Goal: Find contact information

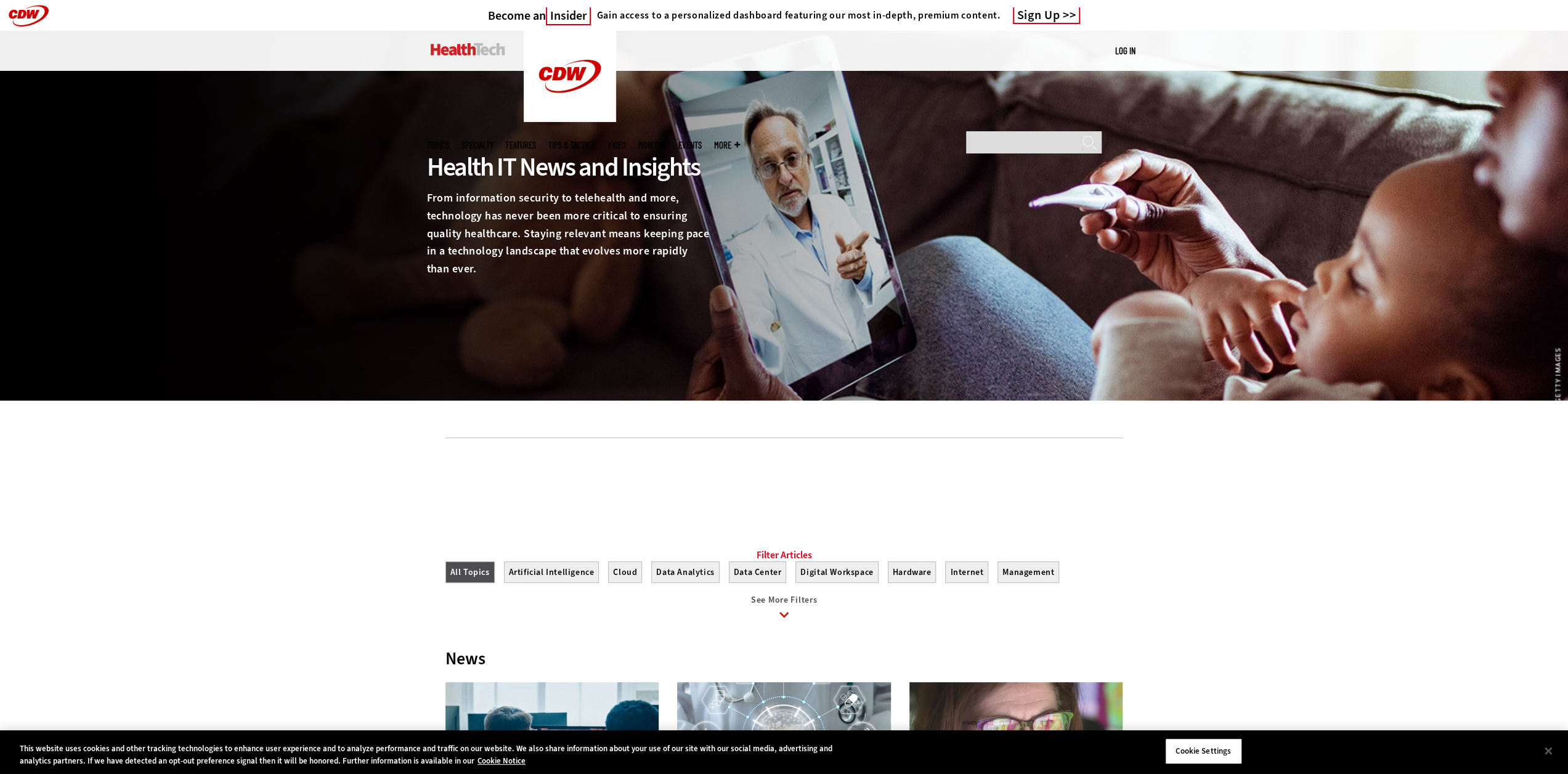
click at [465, 41] on link at bounding box center [468, 49] width 74 height 37
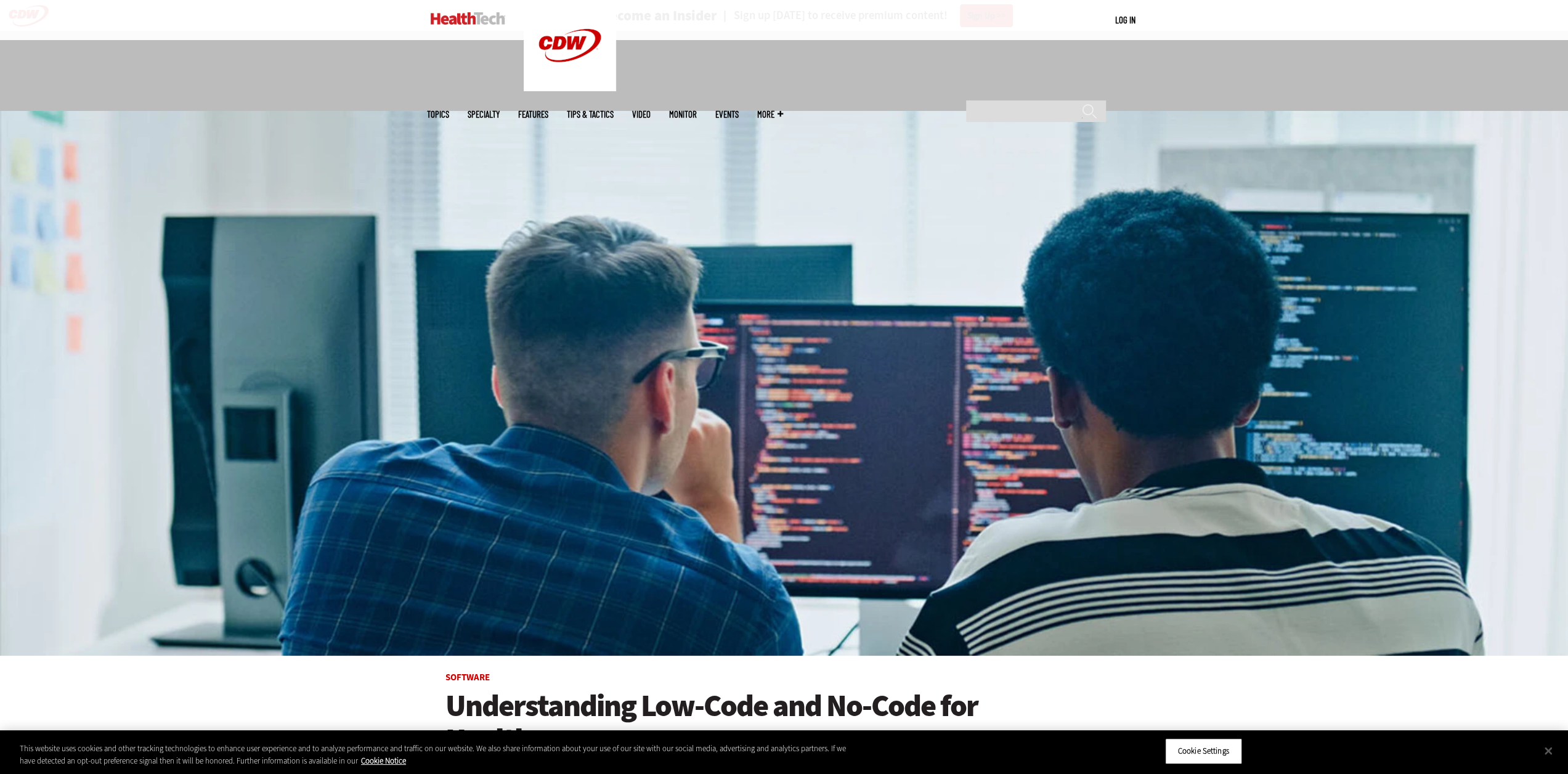
scroll to position [3029, 0]
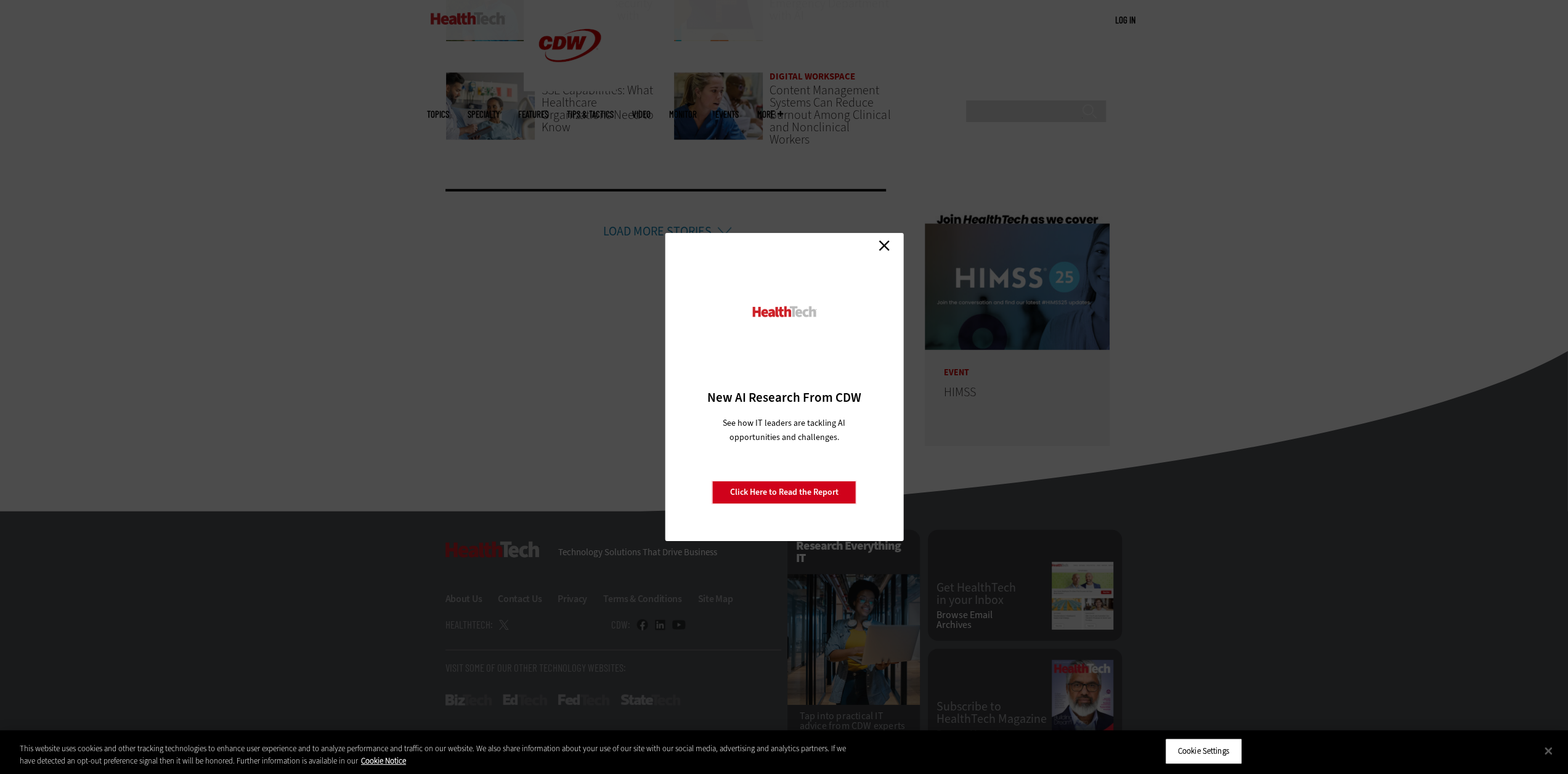
click at [882, 244] on link "Close" at bounding box center [884, 246] width 19 height 19
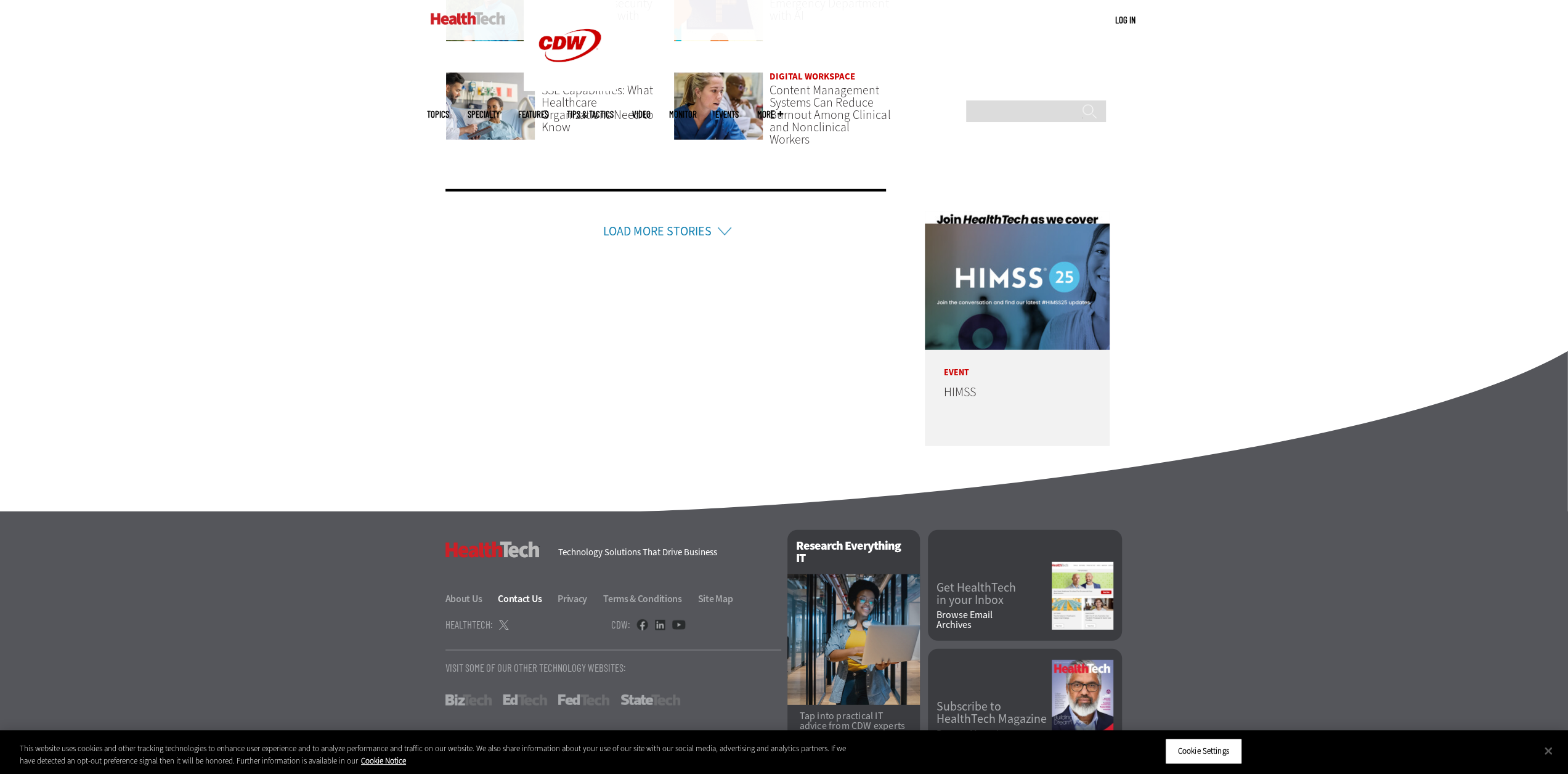
click at [503, 592] on link "Contact Us" at bounding box center [526, 598] width 58 height 13
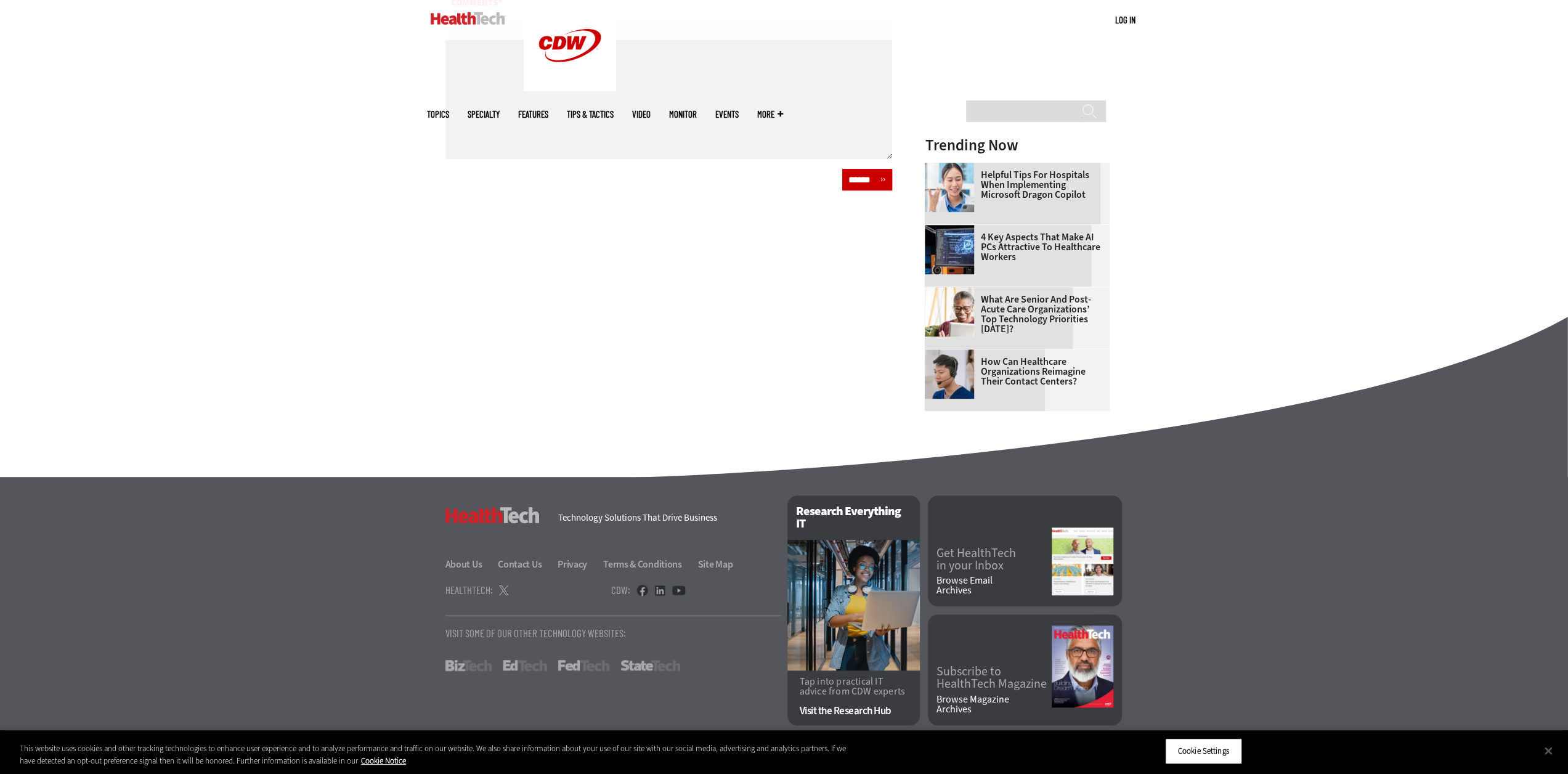
scroll to position [562, 0]
click at [463, 565] on link "About Us" at bounding box center [471, 563] width 51 height 13
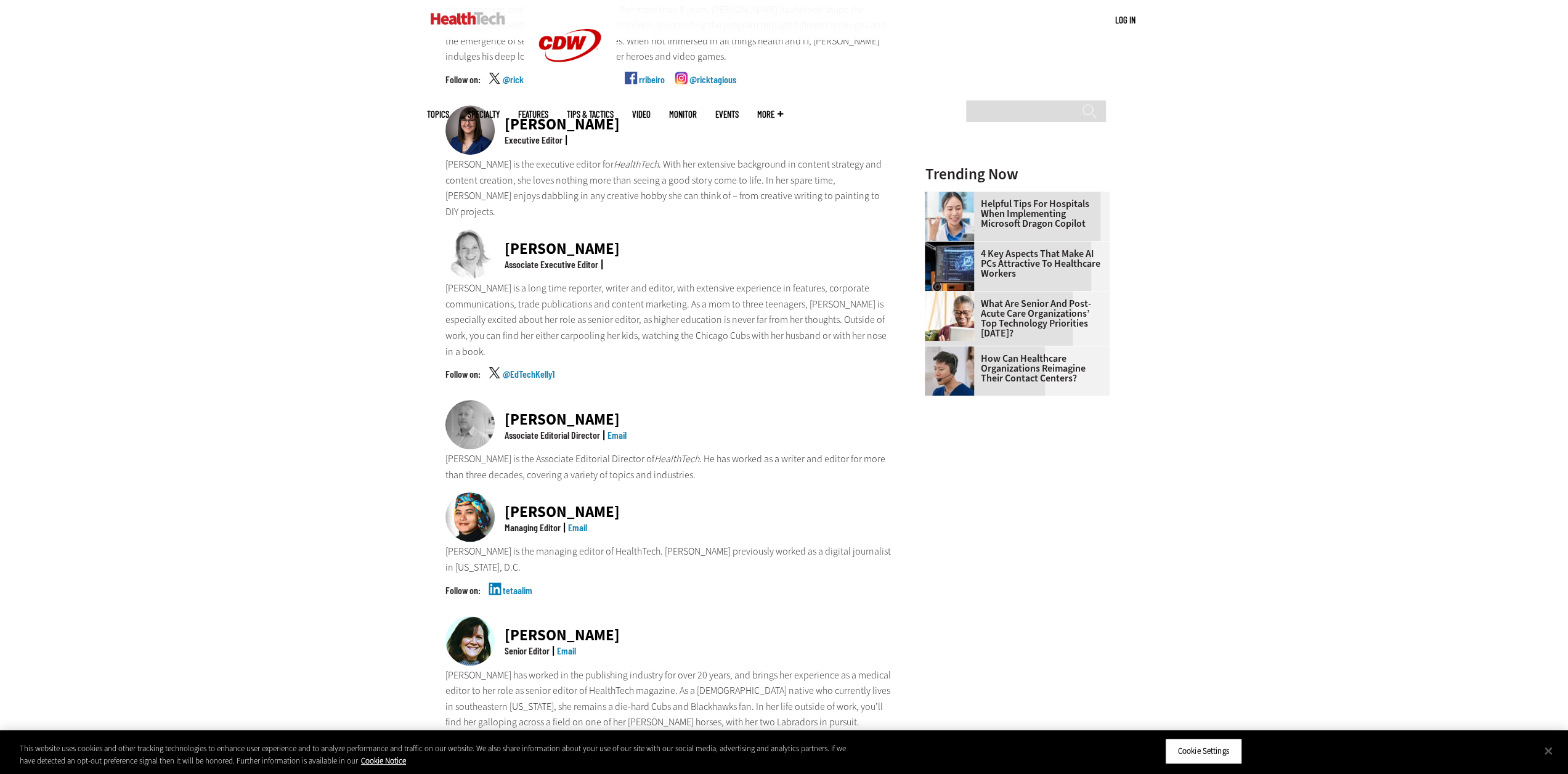
scroll to position [493, 0]
